Goal: Register for event/course

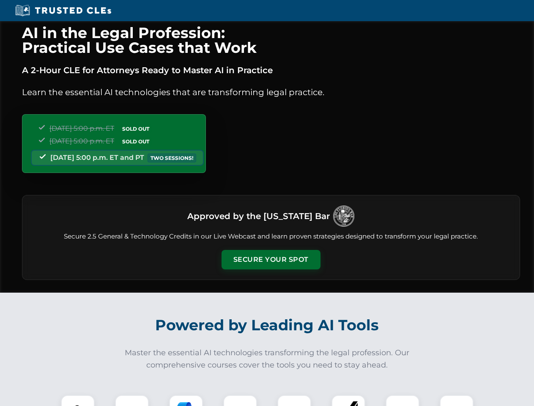
click at [271, 260] on button "Secure Your Spot" at bounding box center [271, 259] width 99 height 19
click at [78, 400] on img at bounding box center [78, 412] width 25 height 25
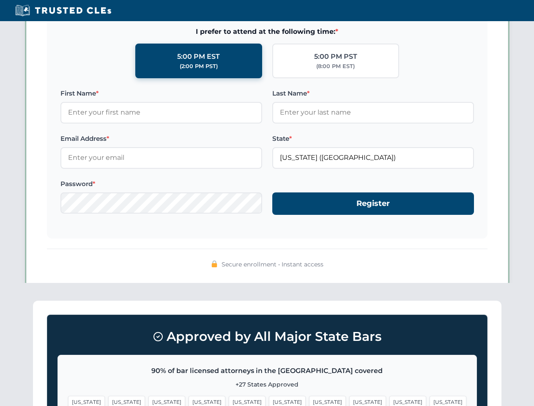
click at [309, 400] on span "[US_STATE]" at bounding box center [327, 402] width 37 height 12
click at [389, 400] on span "[US_STATE]" at bounding box center [407, 402] width 37 height 12
